Goal: Transaction & Acquisition: Download file/media

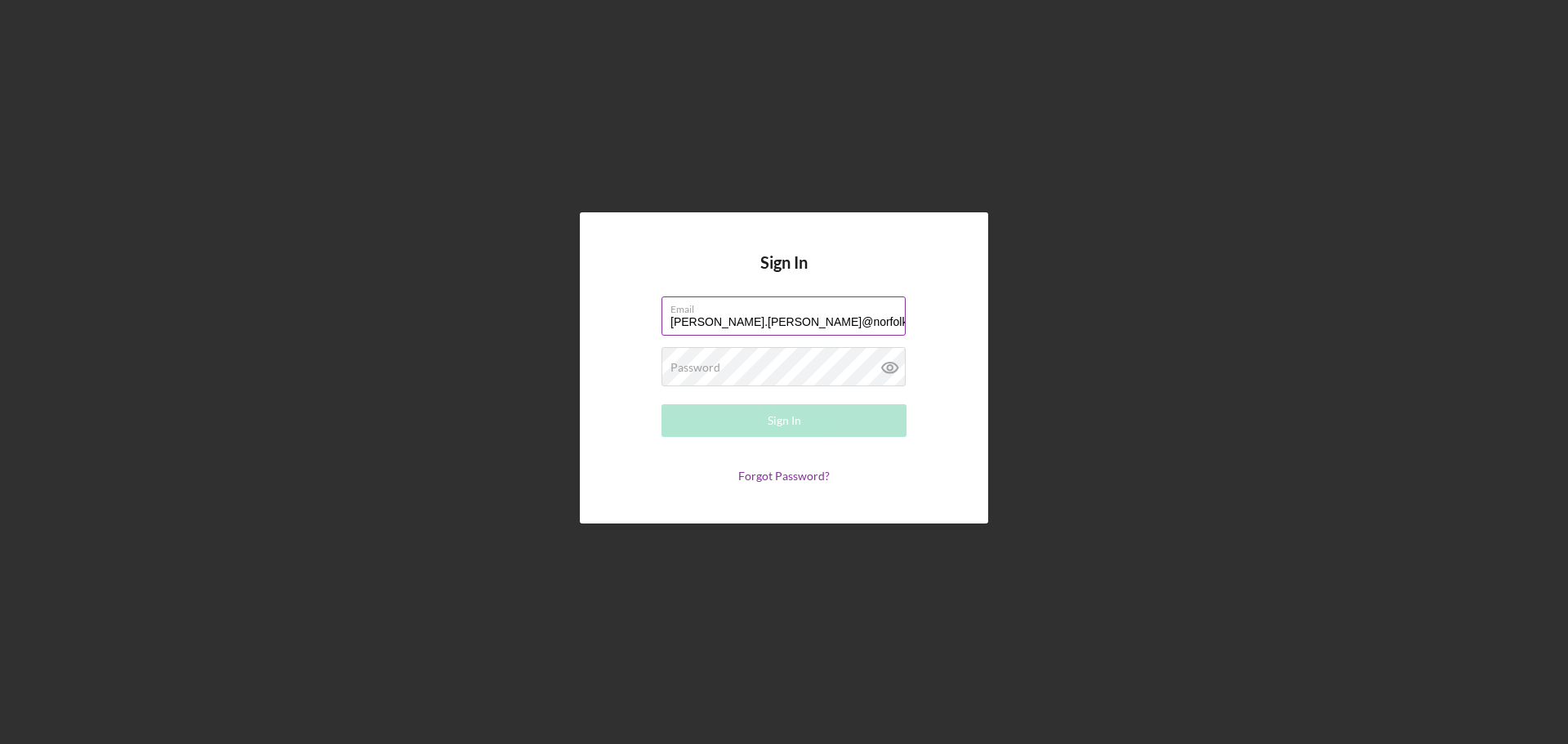
click at [767, 317] on input "[PERSON_NAME].[PERSON_NAME]@norfolkgov" at bounding box center [784, 316] width 244 height 39
type input "[PERSON_NAME][EMAIL_ADDRESS][PERSON_NAME][DOMAIN_NAME]"
click at [738, 360] on div "Password Required" at bounding box center [784, 367] width 245 height 41
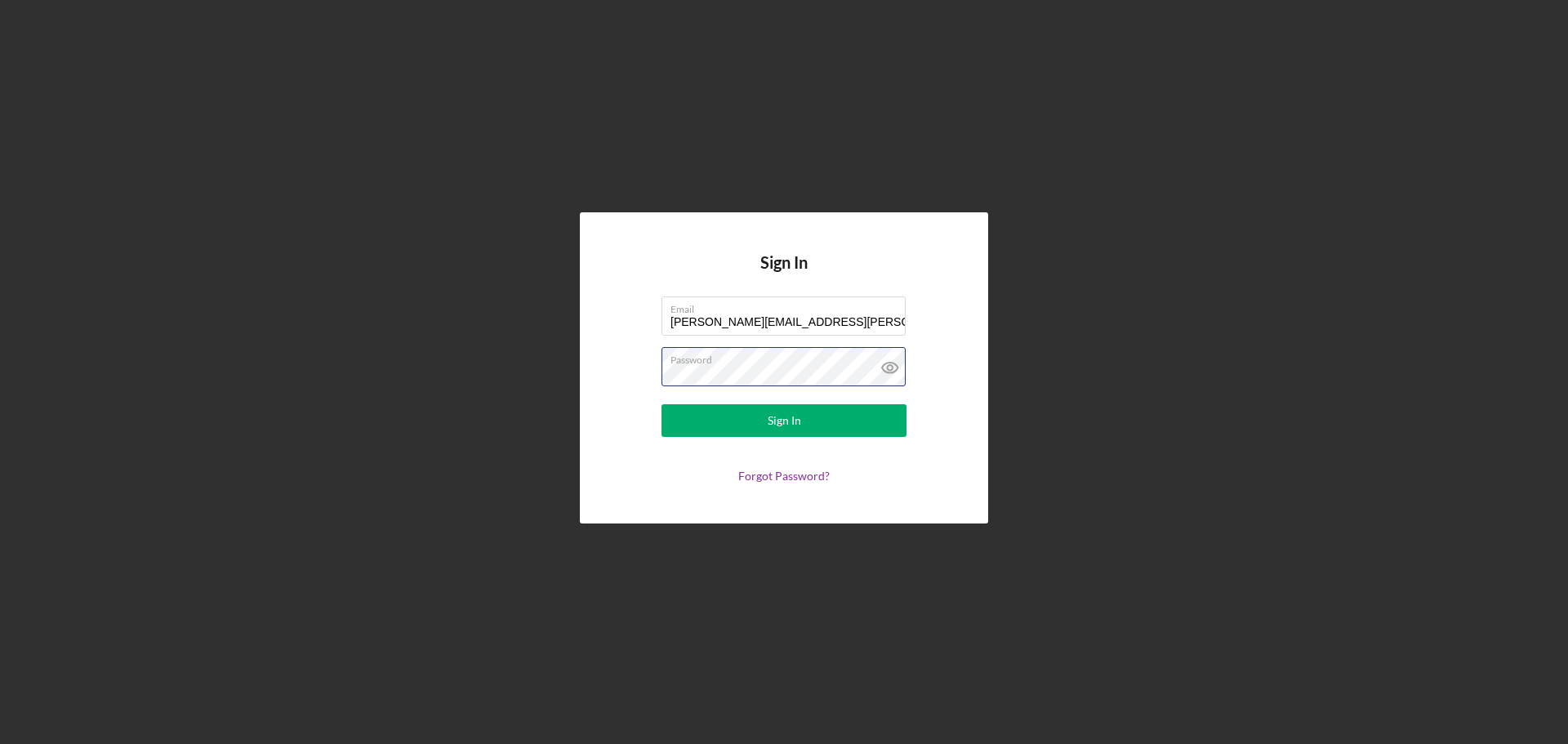
click at [662, 404] on button "Sign In" at bounding box center [784, 420] width 245 height 33
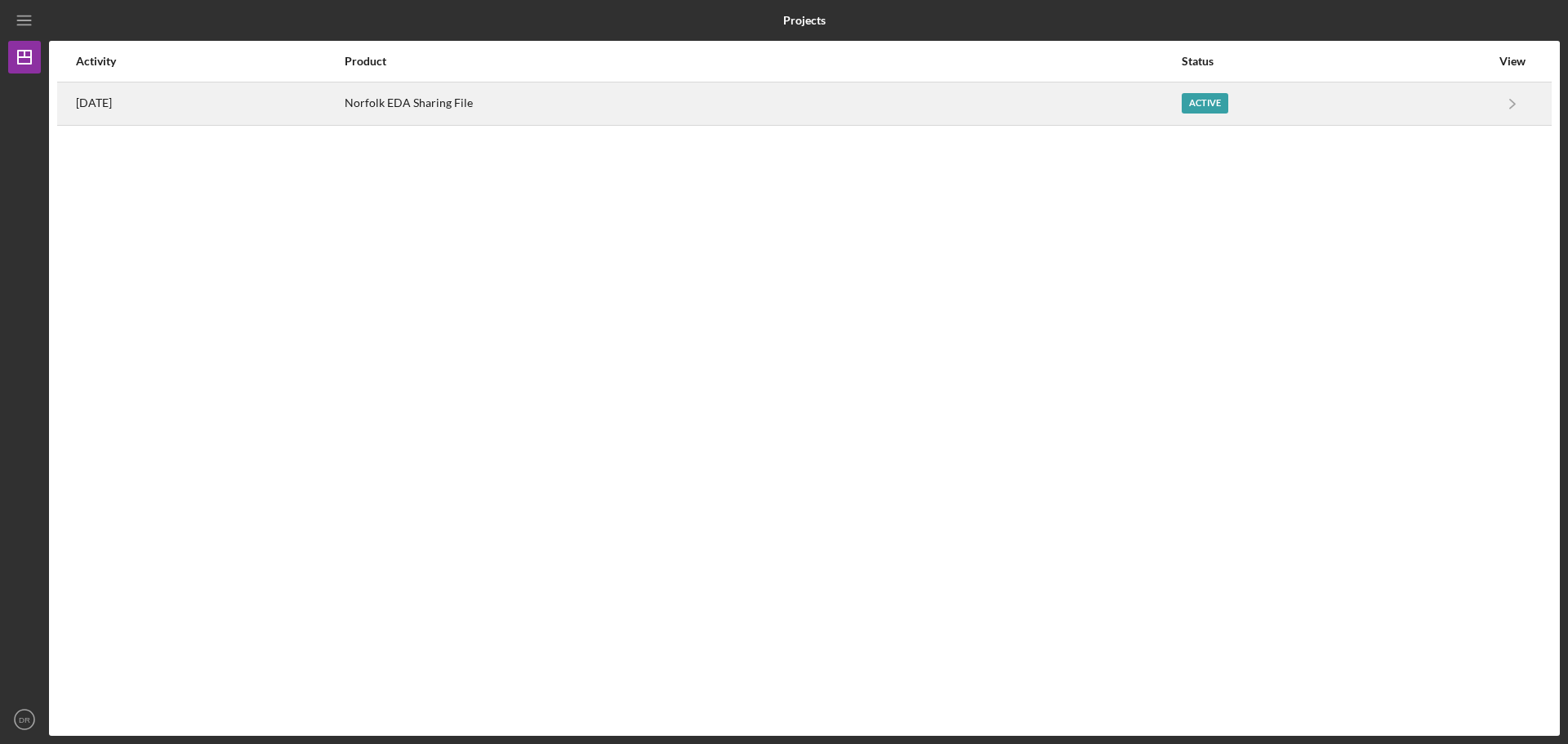
click at [1180, 112] on div "Norfolk EDA Sharing File" at bounding box center [763, 104] width 835 height 41
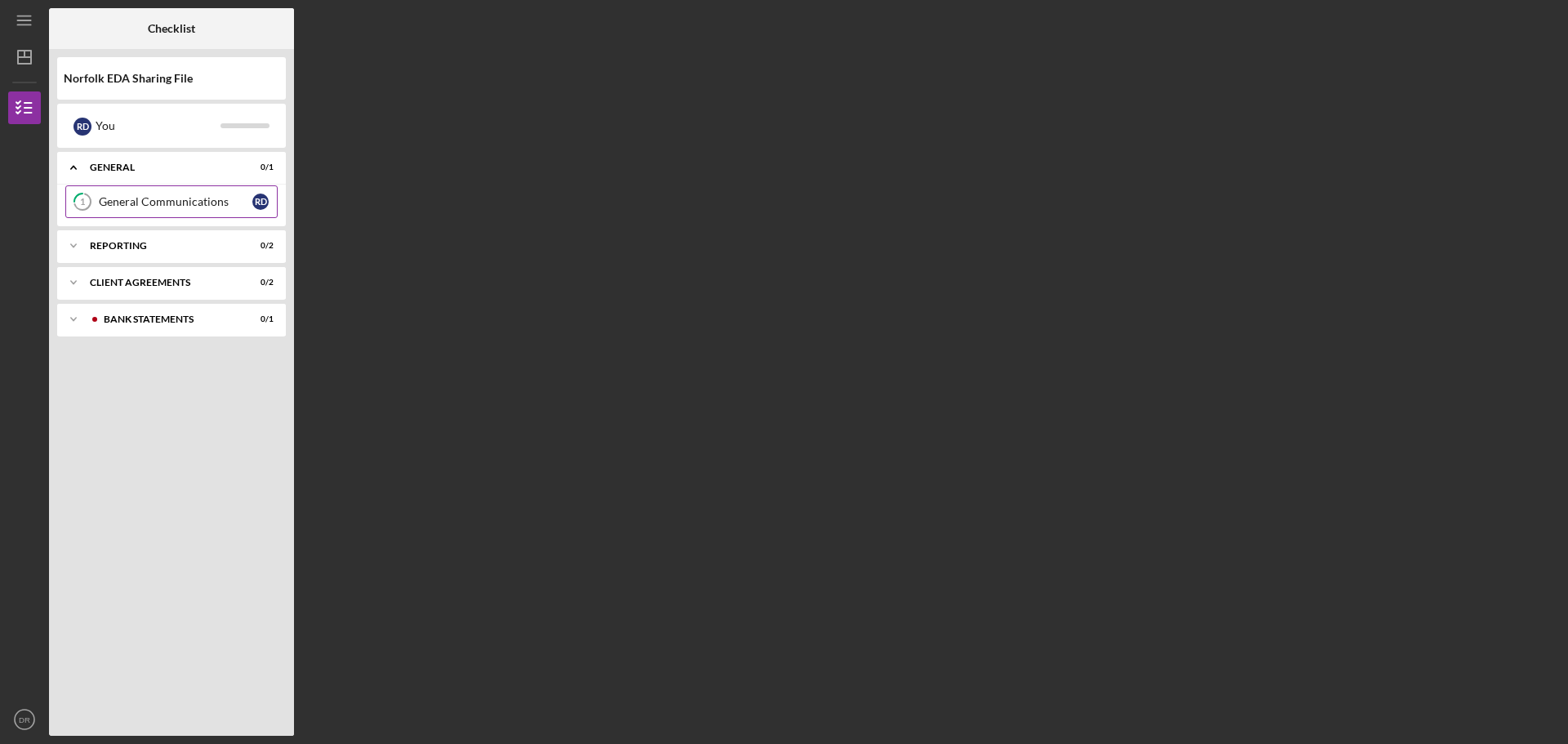
click at [128, 203] on div "General Communications" at bounding box center [176, 202] width 154 height 13
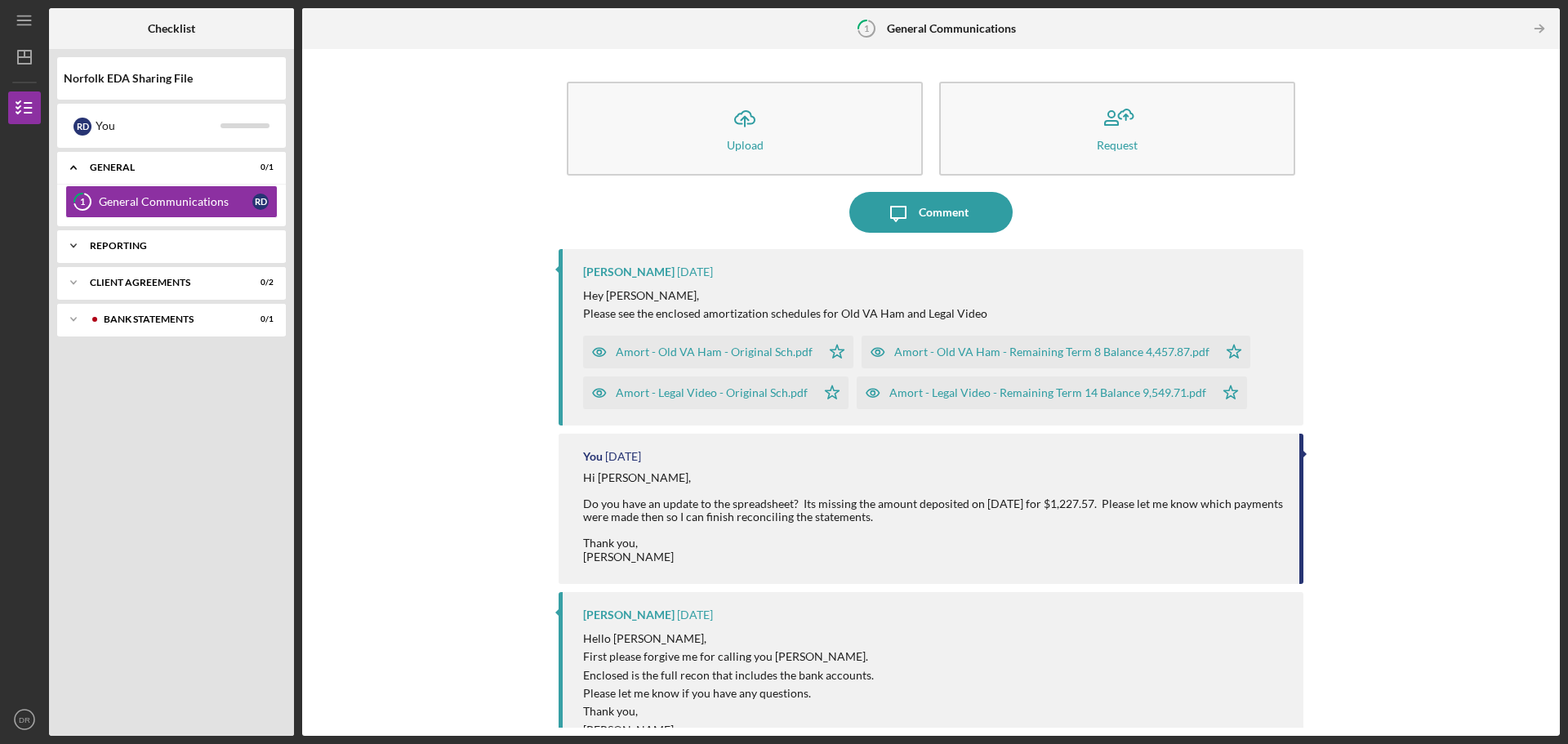
click at [108, 242] on div "Reporting" at bounding box center [177, 246] width 176 height 10
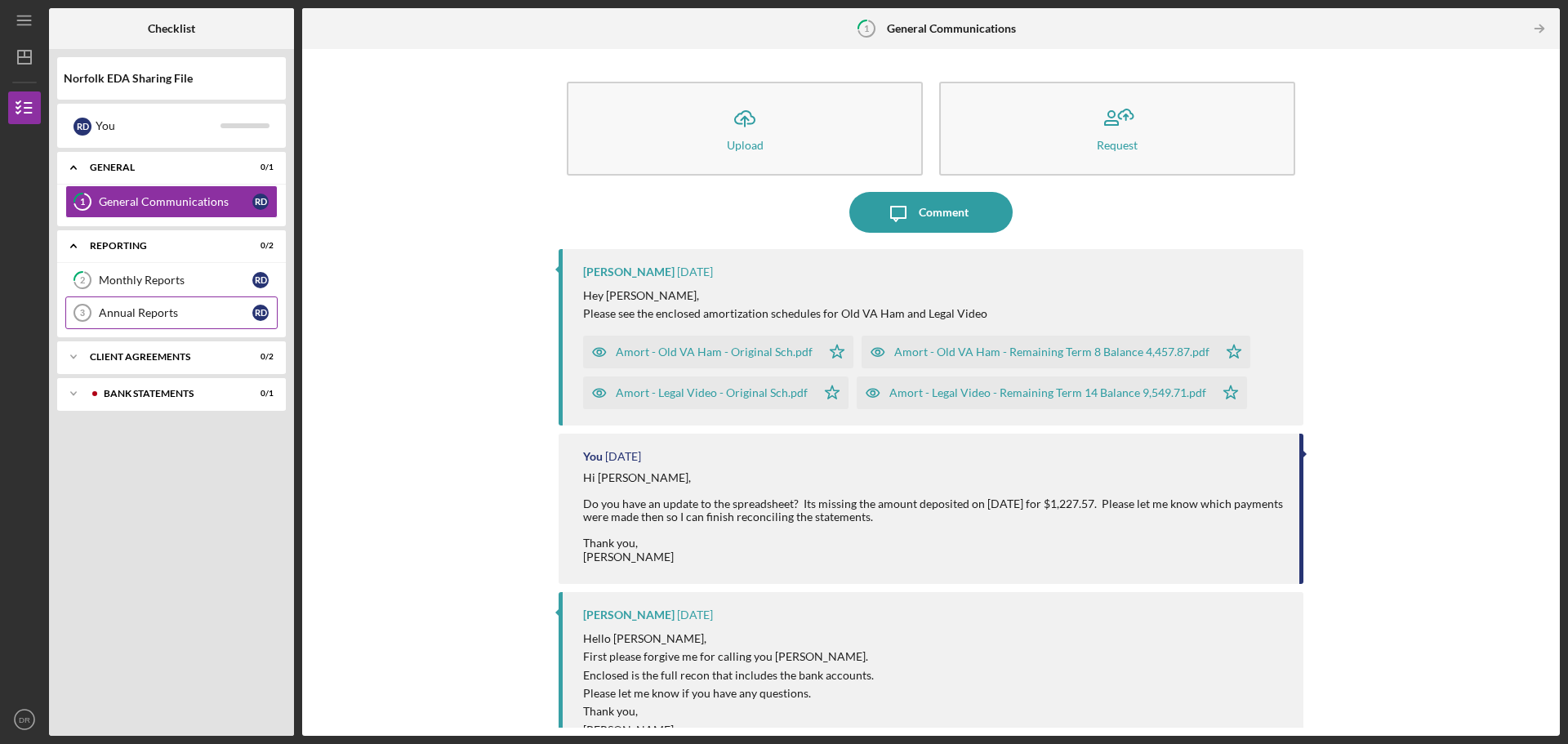
click at [121, 306] on link "Annual Reports 3 Annual Reports R D" at bounding box center [171, 313] width 212 height 33
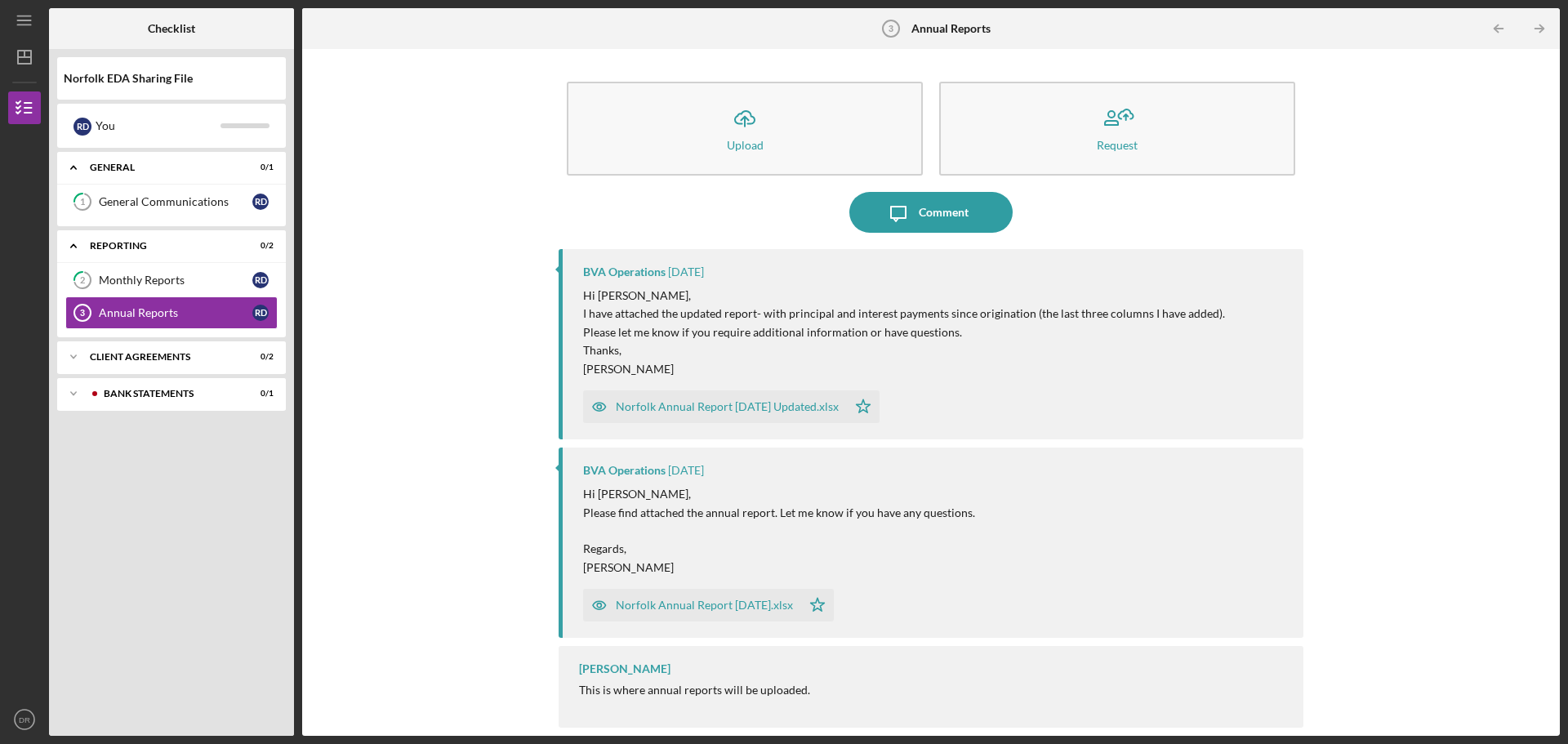
click at [877, 481] on div "BVA Operations [DATE] Hi [PERSON_NAME], Please find attached the annual report.…" at bounding box center [931, 542] width 745 height 190
click at [148, 280] on div "Monthly Reports" at bounding box center [176, 280] width 154 height 13
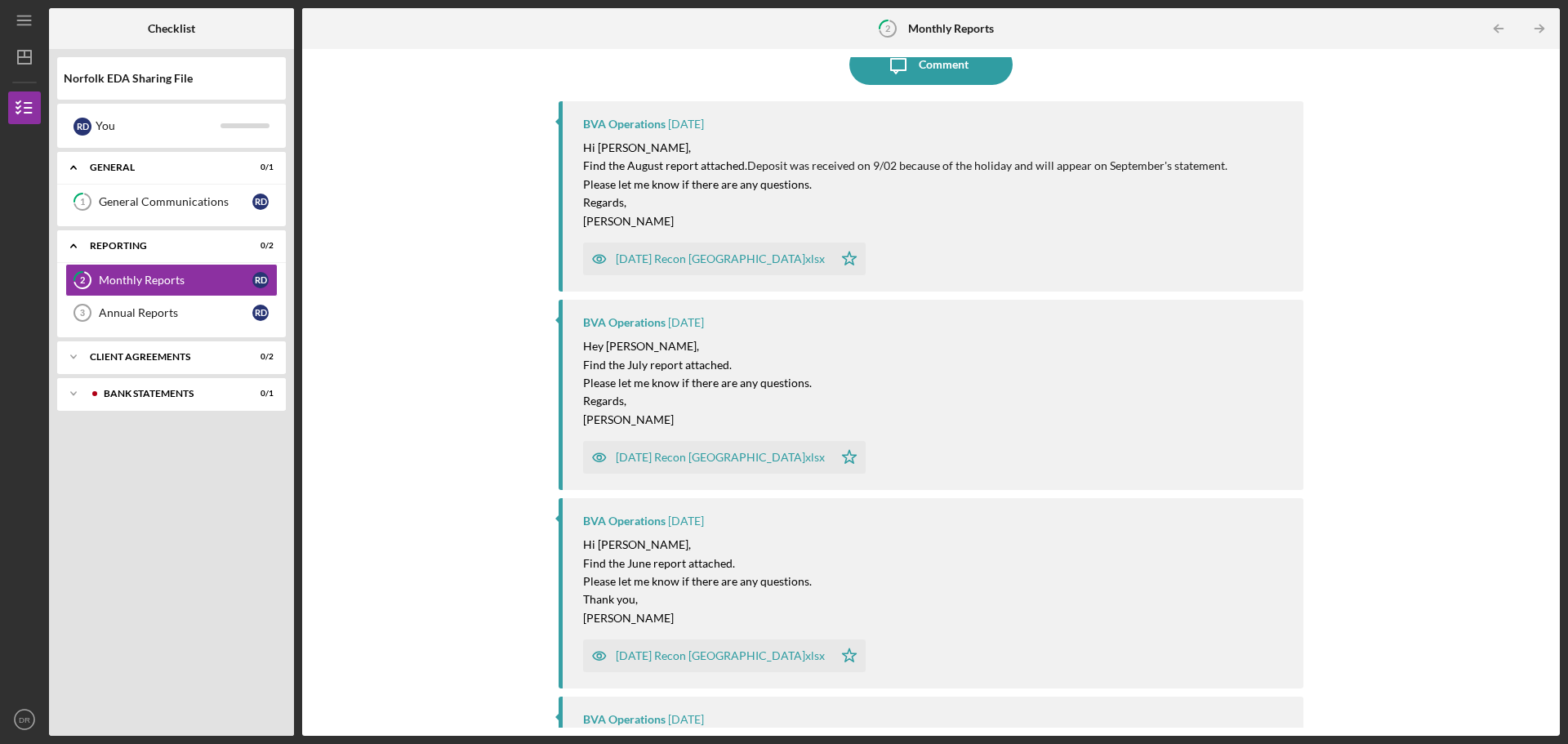
scroll to position [490, 0]
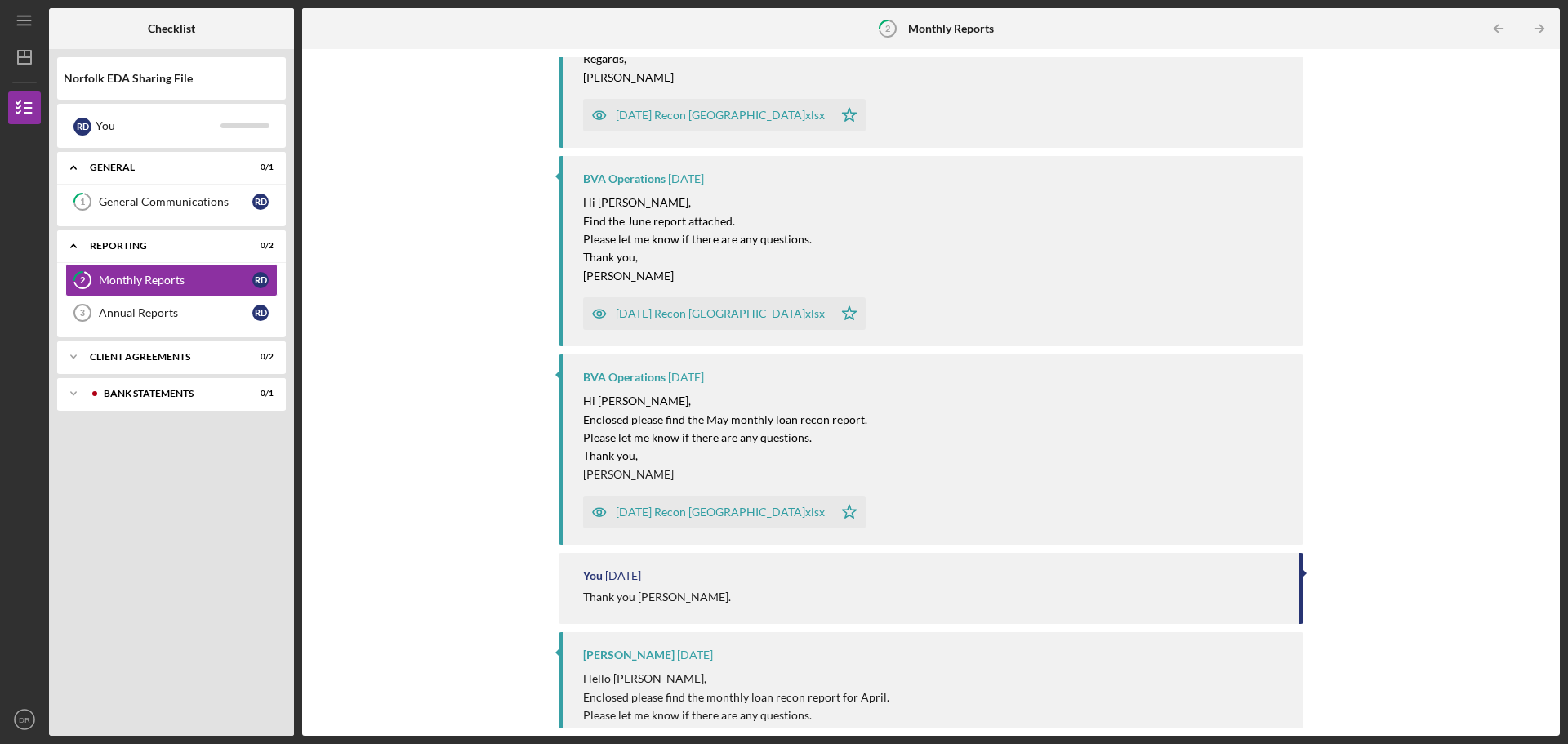
click at [665, 300] on div "[DATE] Recon [GEOGRAPHIC_DATA]xlsx" at bounding box center [708, 314] width 250 height 33
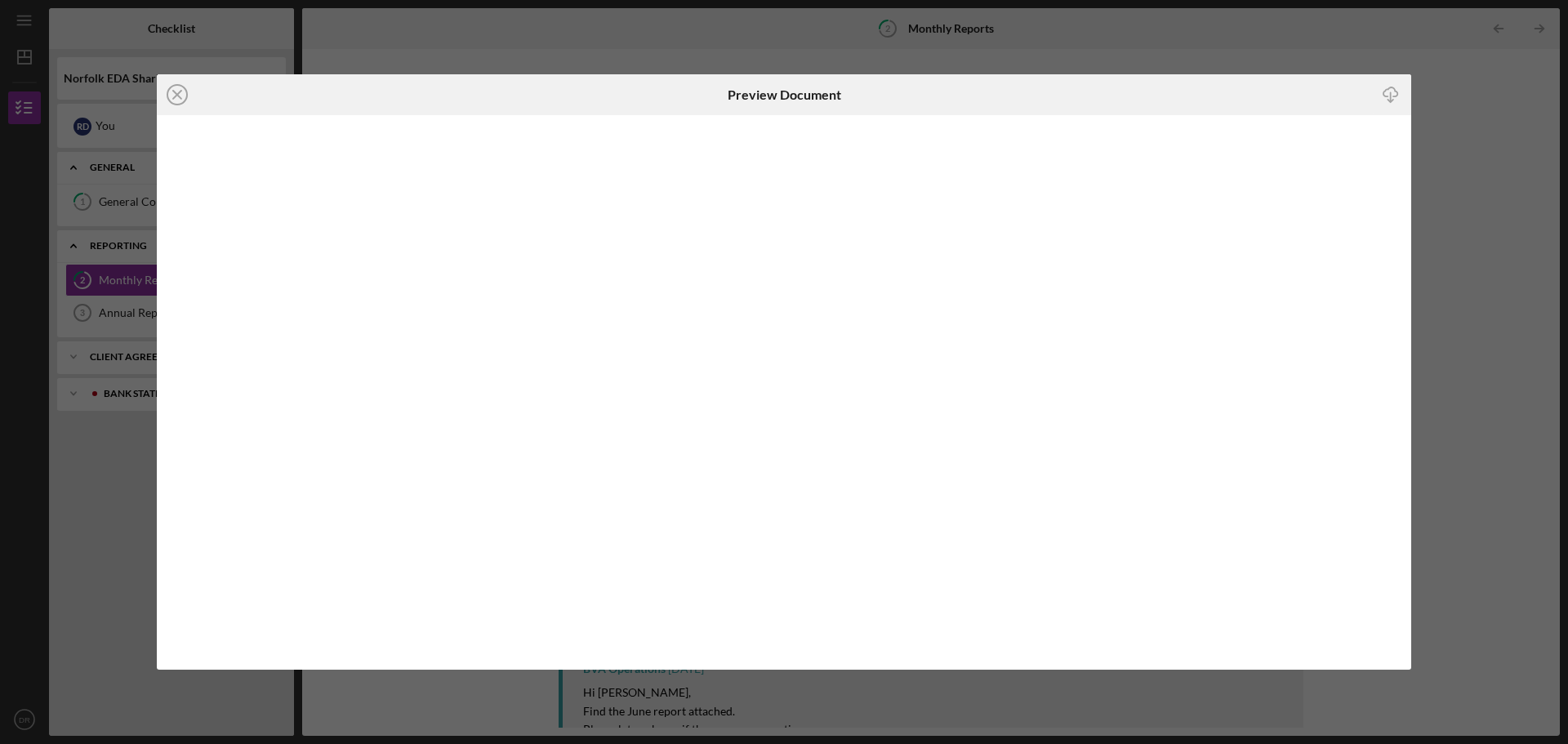
scroll to position [411, 0]
click at [180, 92] on line at bounding box center [177, 95] width 8 height 8
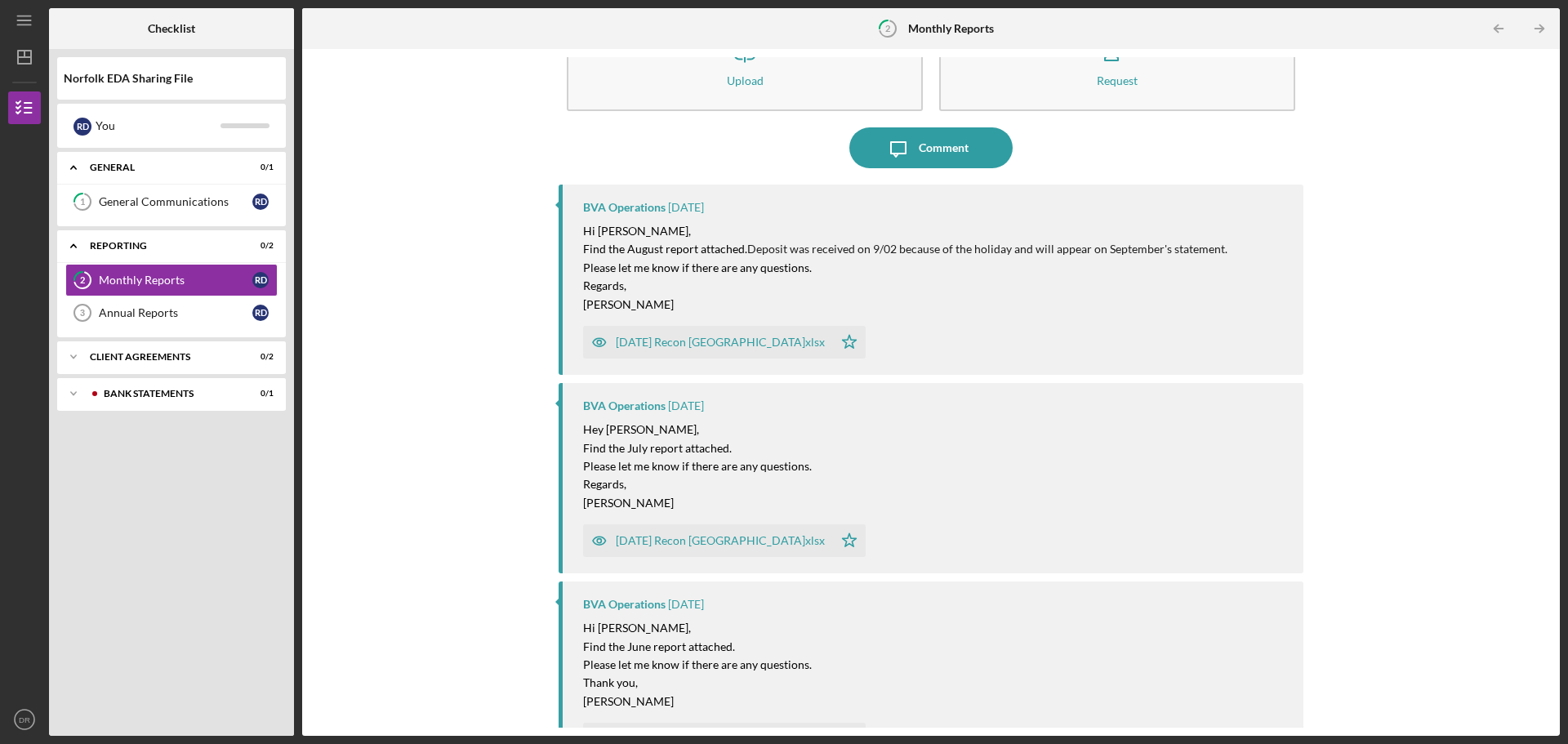
scroll to position [164, 0]
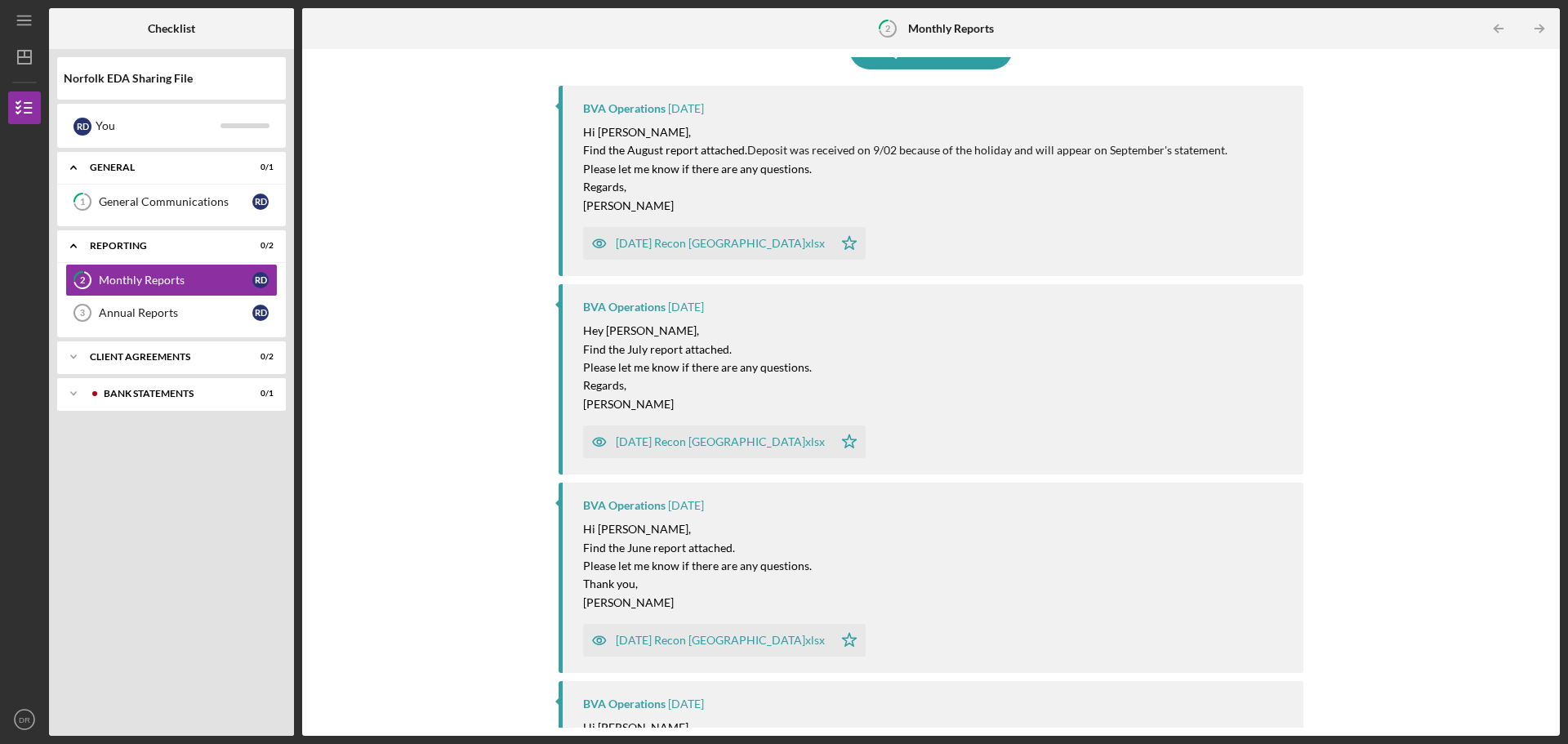
click at [650, 635] on div "[DATE] Recon [GEOGRAPHIC_DATA]xlsx" at bounding box center [721, 639] width 209 height 13
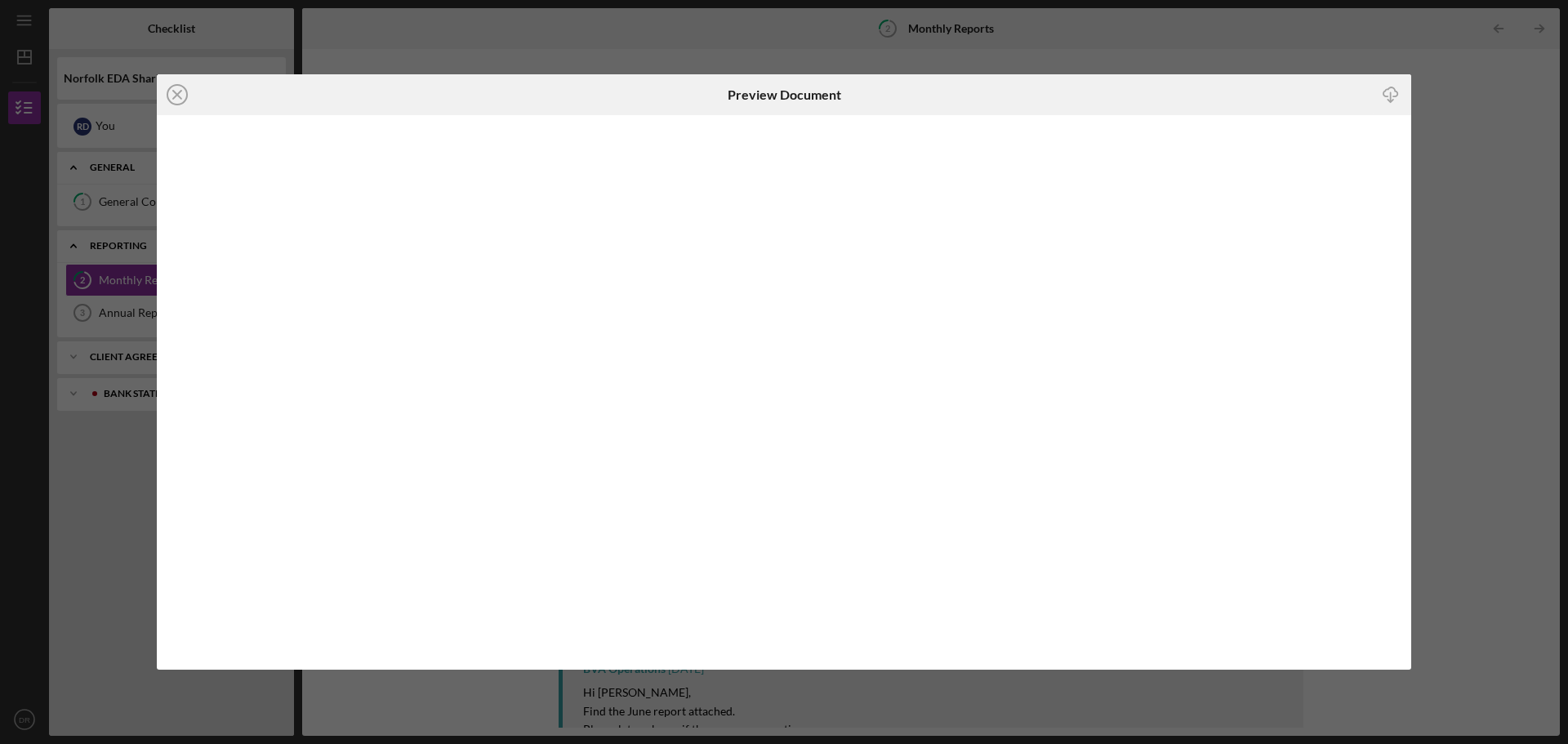
click at [1172, 100] on div "Icon/Download" at bounding box center [1202, 95] width 419 height 41
drag, startPoint x: 177, startPoint y: 96, endPoint x: 531, endPoint y: 84, distance: 354.2
click at [510, 92] on div "Icon/Close" at bounding box center [366, 95] width 419 height 41
click at [531, 84] on div "Icon/Close" at bounding box center [366, 95] width 419 height 41
click at [179, 86] on icon "Icon/Close" at bounding box center [177, 95] width 41 height 41
